Goal: Information Seeking & Learning: Check status

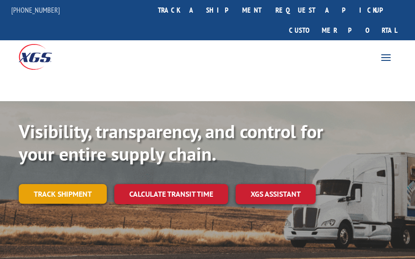
click at [66, 184] on link "Track shipment" at bounding box center [63, 194] width 88 height 20
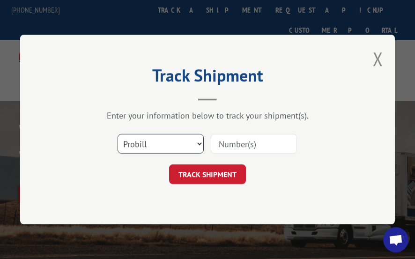
click at [202, 143] on select "Select category... Probill BOL PO" at bounding box center [161, 144] width 86 height 20
select select "bol"
click at [118, 134] on select "Select category... Probill BOL PO" at bounding box center [161, 144] width 86 height 20
click at [232, 144] on input at bounding box center [254, 144] width 86 height 20
type input "84520633"
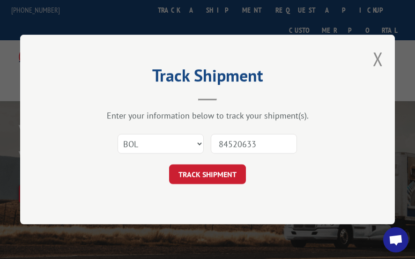
click button "TRACK SHIPMENT" at bounding box center [207, 174] width 77 height 20
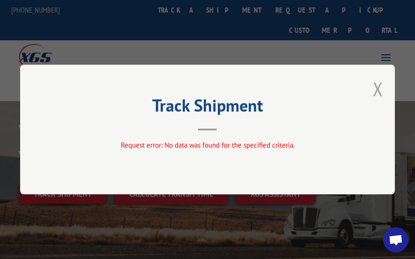
click at [379, 85] on button "Close modal" at bounding box center [378, 88] width 10 height 25
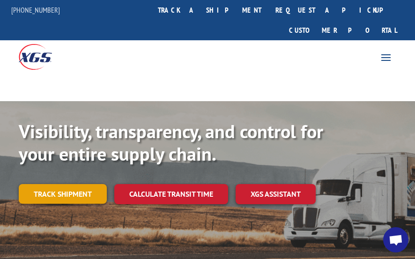
click at [68, 184] on link "Track shipment" at bounding box center [63, 194] width 88 height 20
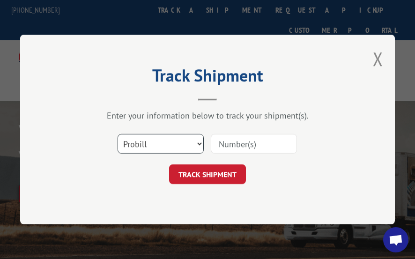
click at [197, 143] on select "Select category... Probill BOL PO" at bounding box center [161, 144] width 86 height 20
click at [118, 134] on select "Select category... Probill BOL PO" at bounding box center [161, 144] width 86 height 20
click at [199, 141] on select "Select category... Probill BOL PO" at bounding box center [161, 144] width 86 height 20
select select "po"
click at [118, 134] on select "Select category... Probill BOL PO" at bounding box center [161, 144] width 86 height 20
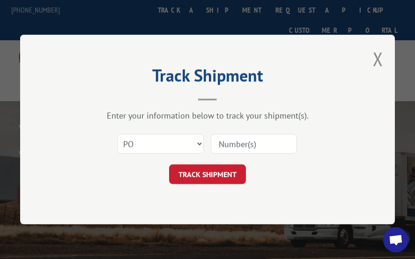
click at [232, 144] on input at bounding box center [254, 144] width 86 height 20
type input "84520633"
click button "TRACK SHIPMENT" at bounding box center [207, 174] width 77 height 20
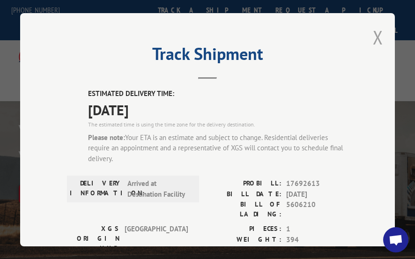
click at [376, 35] on button "Close modal" at bounding box center [378, 37] width 10 height 25
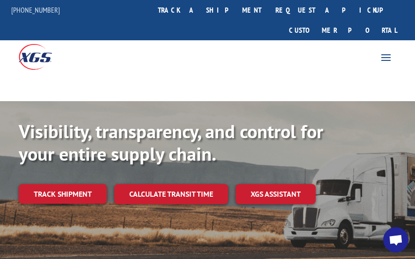
click at [297, 51] on div "For [PERSON_NAME] For Retailers Services Advantages Resources About For [PERSON…" at bounding box center [207, 56] width 415 height 32
